Goal: Find specific page/section: Find specific page/section

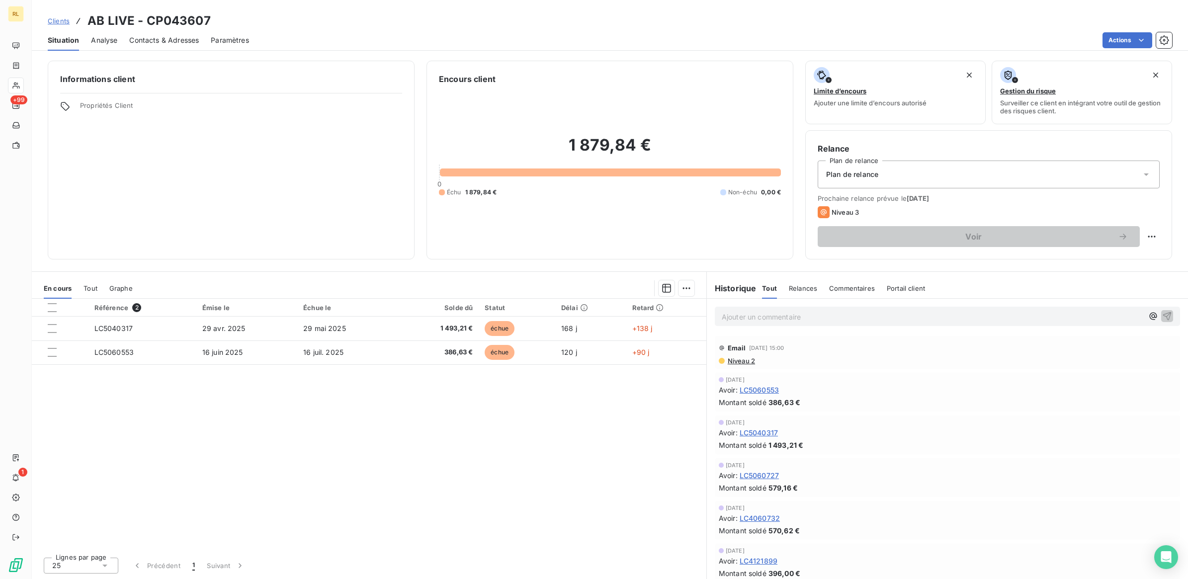
scroll to position [248, 0]
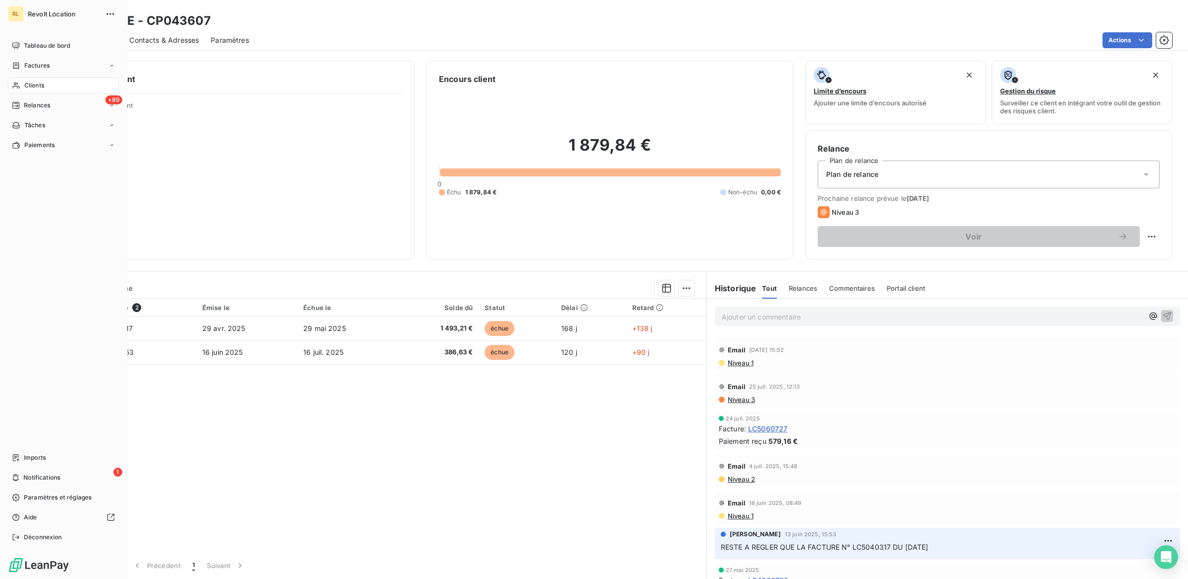
click at [26, 87] on span "Clients" at bounding box center [34, 85] width 20 height 9
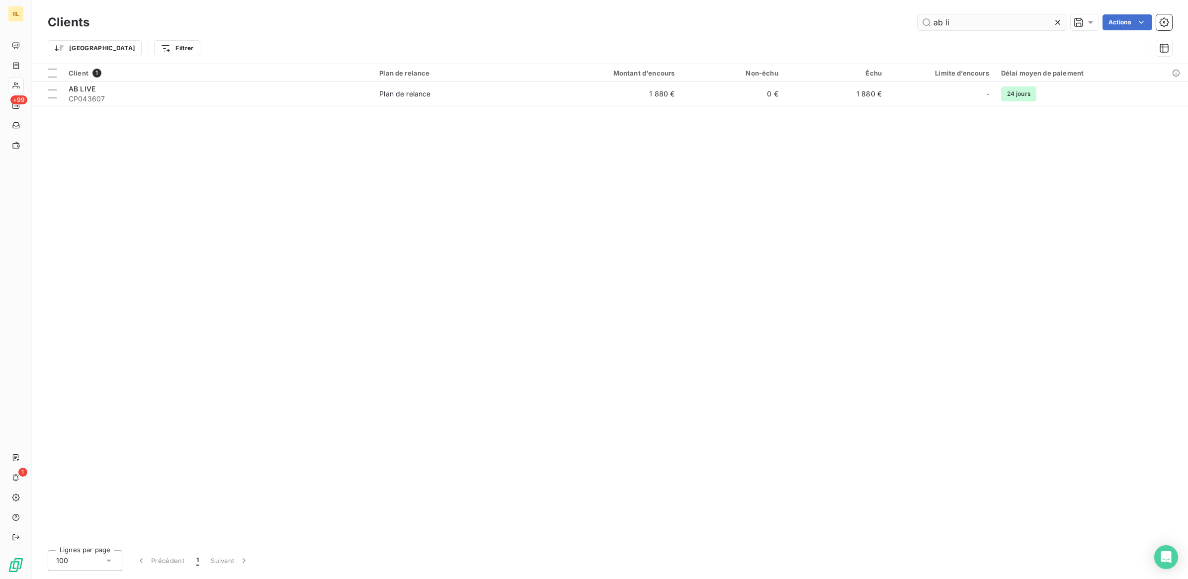
click at [957, 26] on input "ab li" at bounding box center [991, 22] width 149 height 16
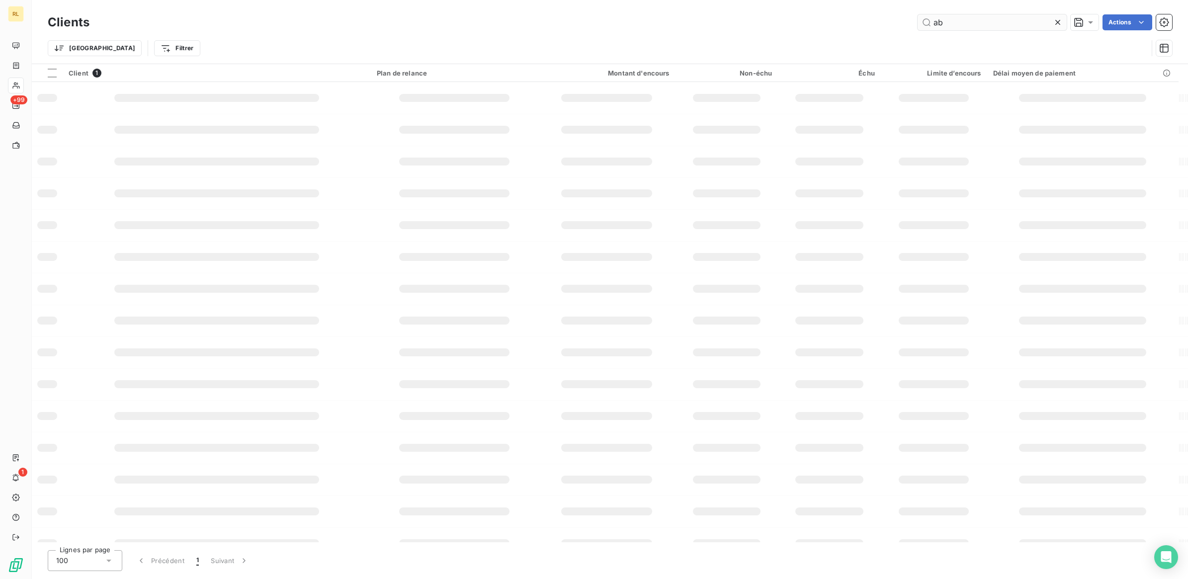
type input "a"
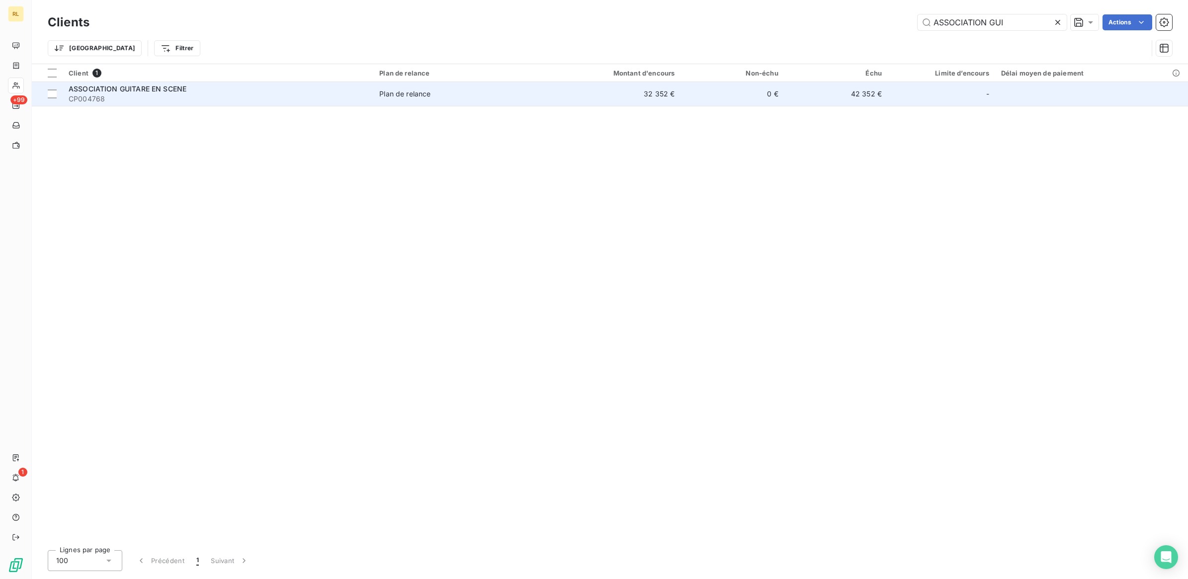
type input "ASSOCIATION GUI"
click at [195, 89] on div "ASSOCIATION GUITARE EN SCENE" at bounding box center [218, 89] width 299 height 10
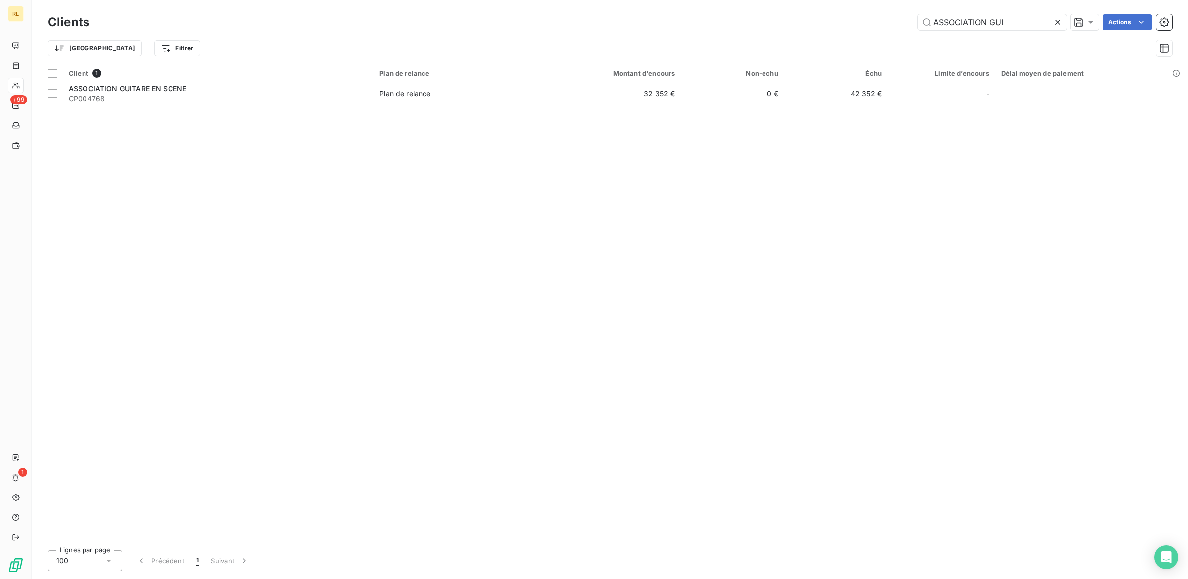
drag, startPoint x: 1015, startPoint y: 25, endPoint x: 797, endPoint y: 31, distance: 218.3
click at [798, 31] on div "Clients ASSOCIATION GUI Actions" at bounding box center [610, 22] width 1124 height 21
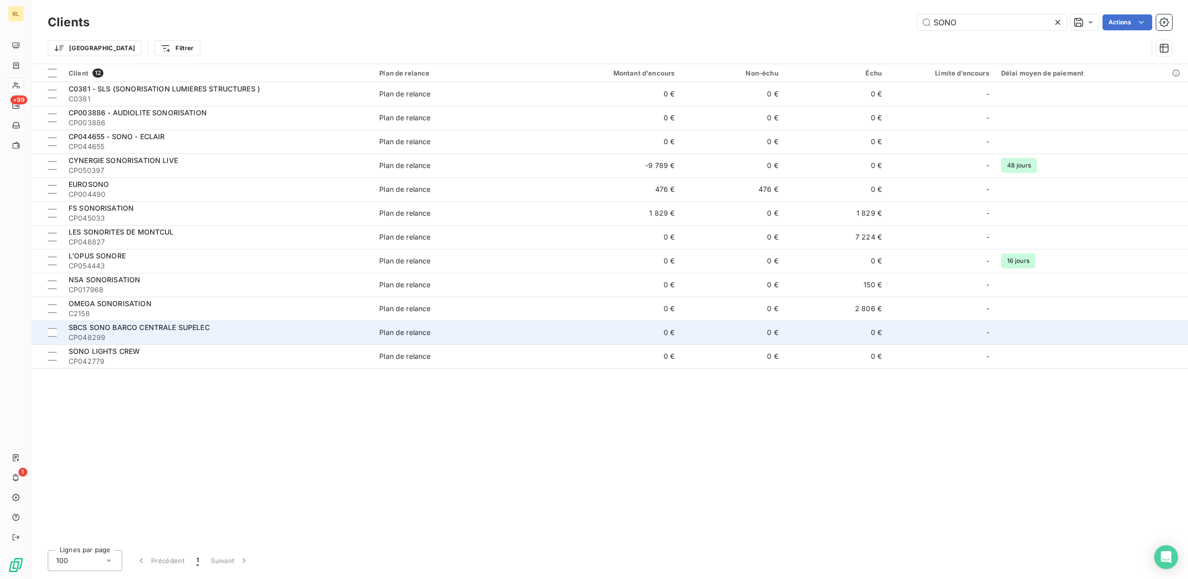
type input "SONO"
